Goal: Unclear

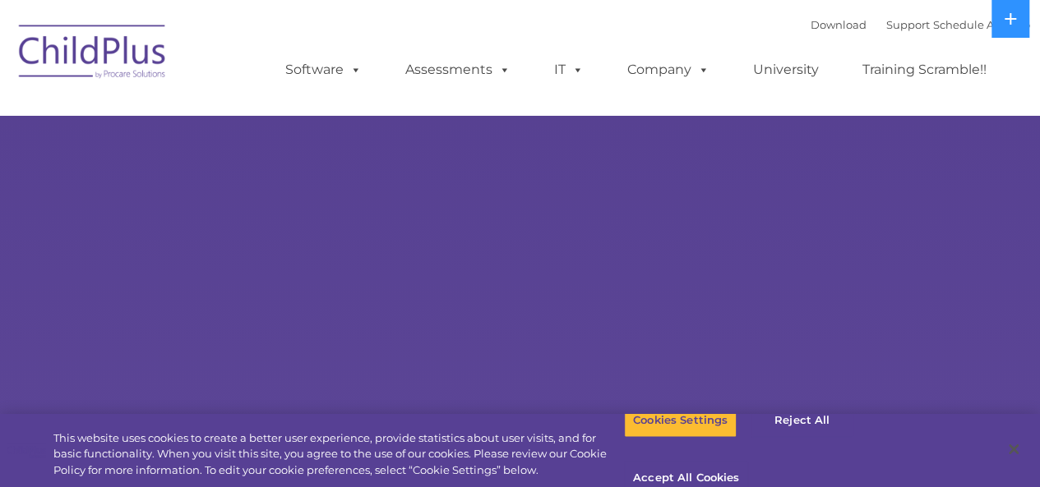
select select "MEDIUM"
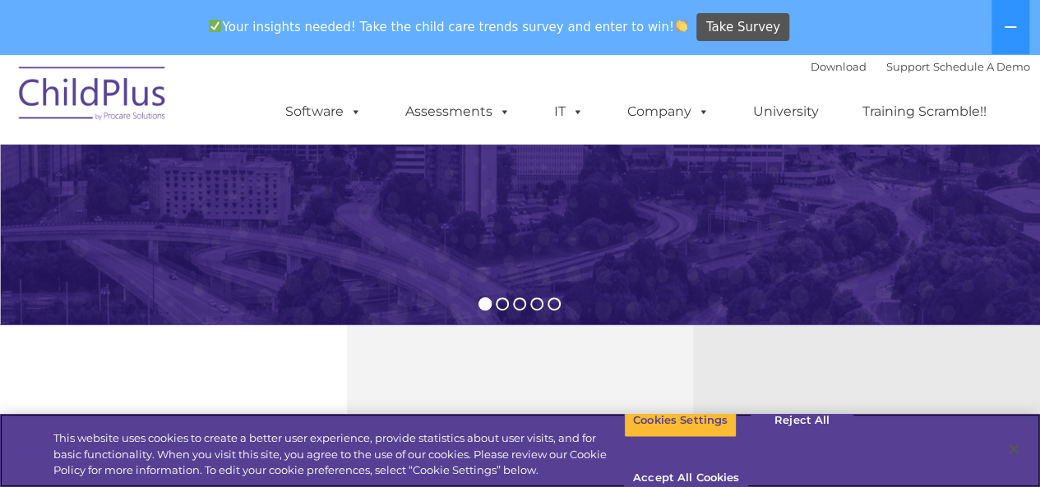
scroll to position [383, 0]
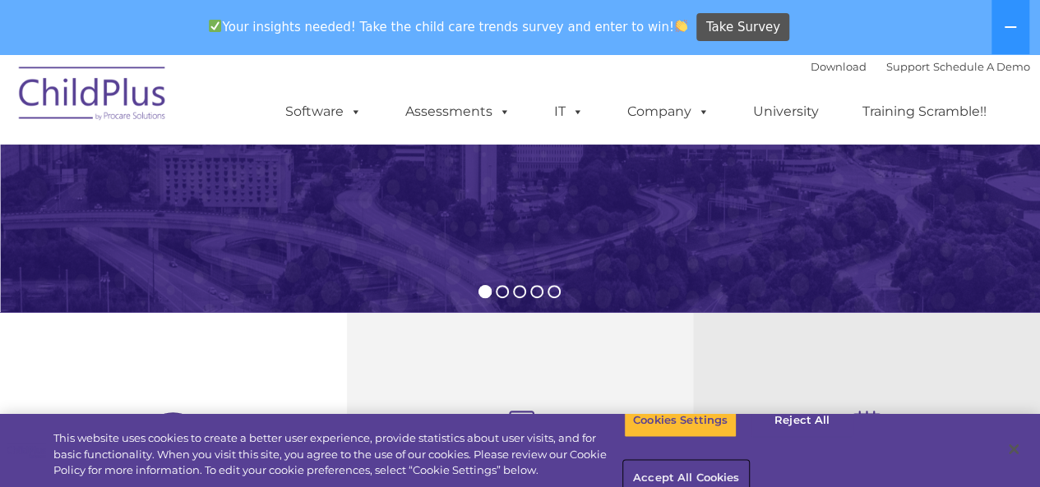
click at [748, 462] on button "Accept All Cookies" at bounding box center [686, 479] width 124 height 35
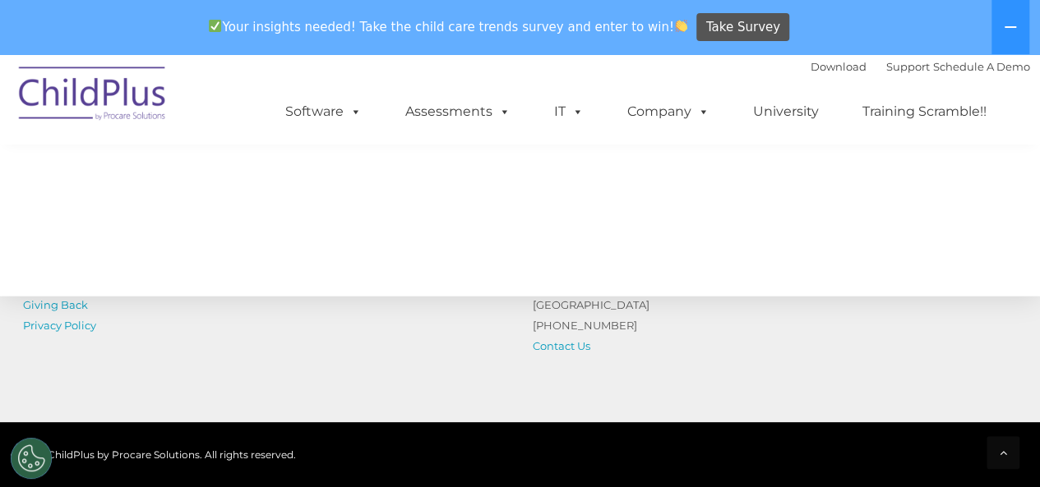
scroll to position [2010, 0]
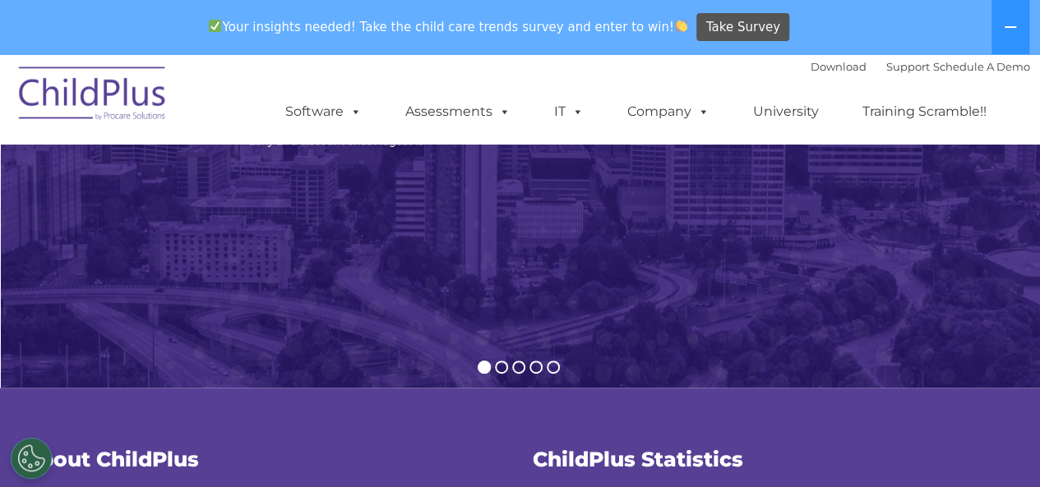
scroll to position [289, 0]
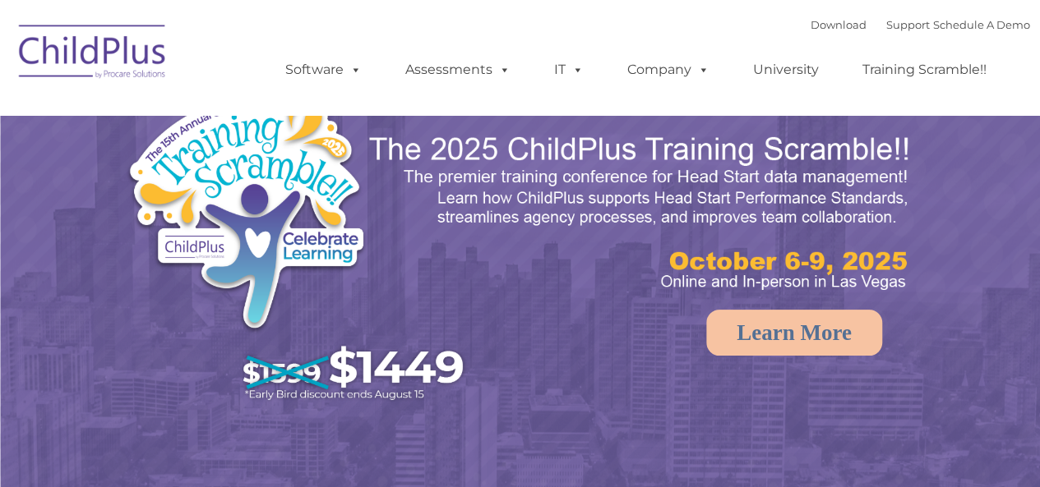
select select "MEDIUM"
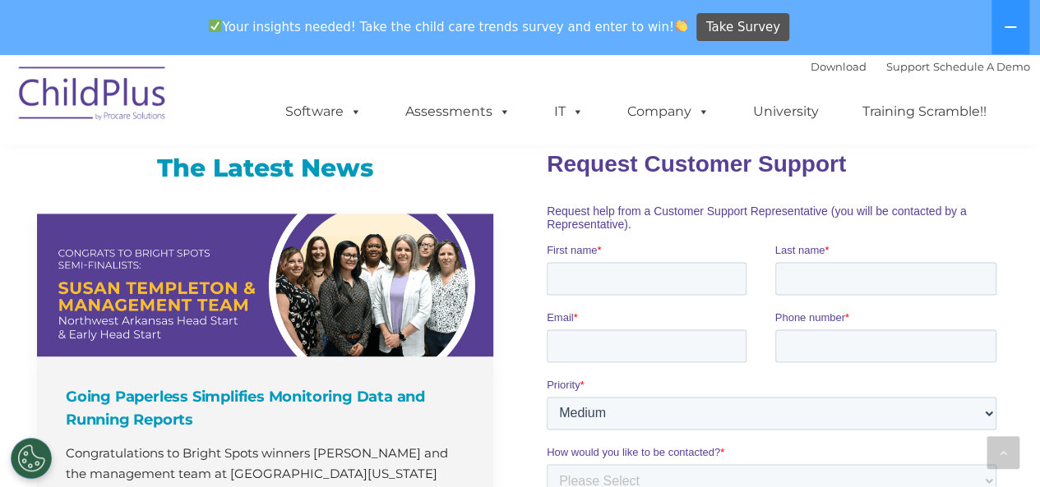
scroll to position [1095, 0]
